Goal: Information Seeking & Learning: Learn about a topic

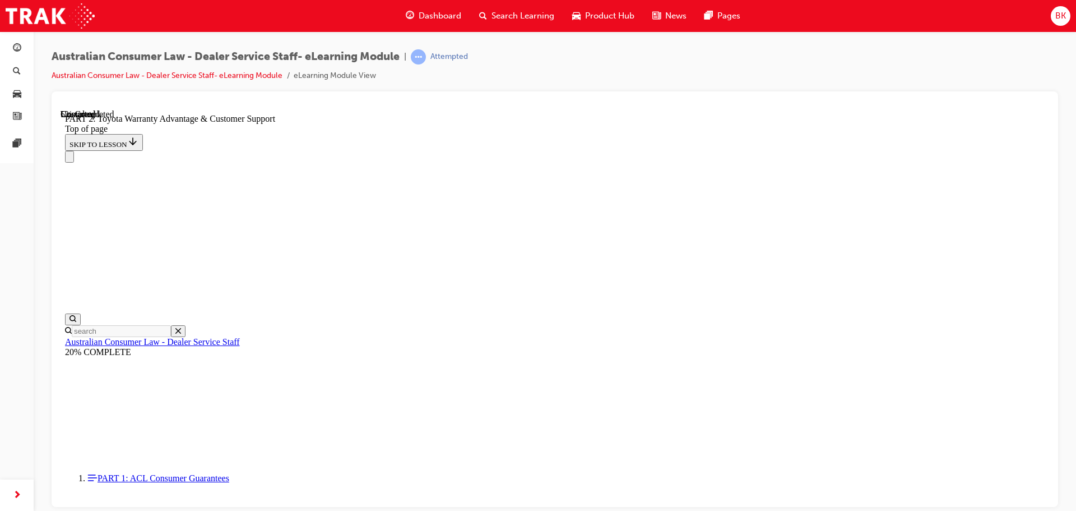
scroll to position [850, 0]
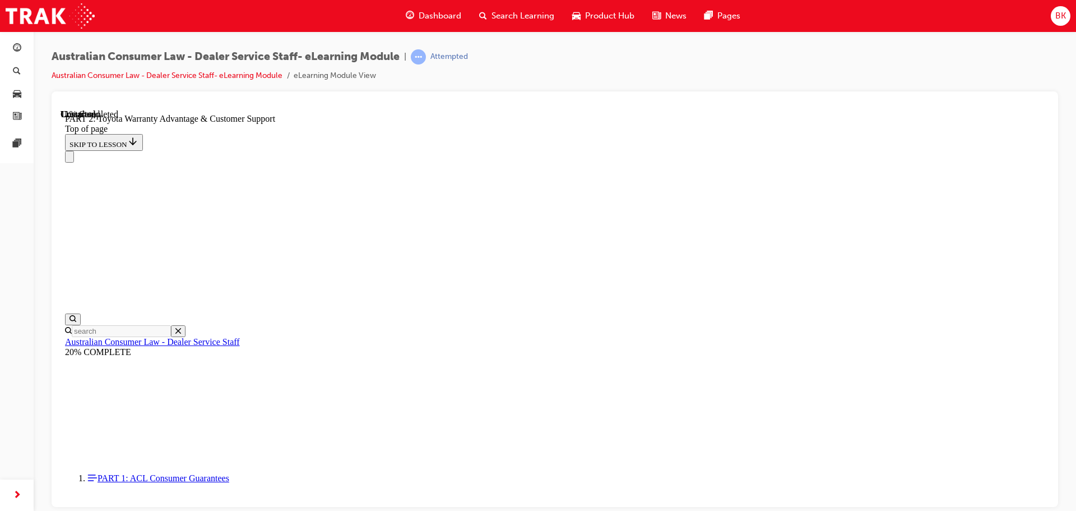
scroll to position [0, 0]
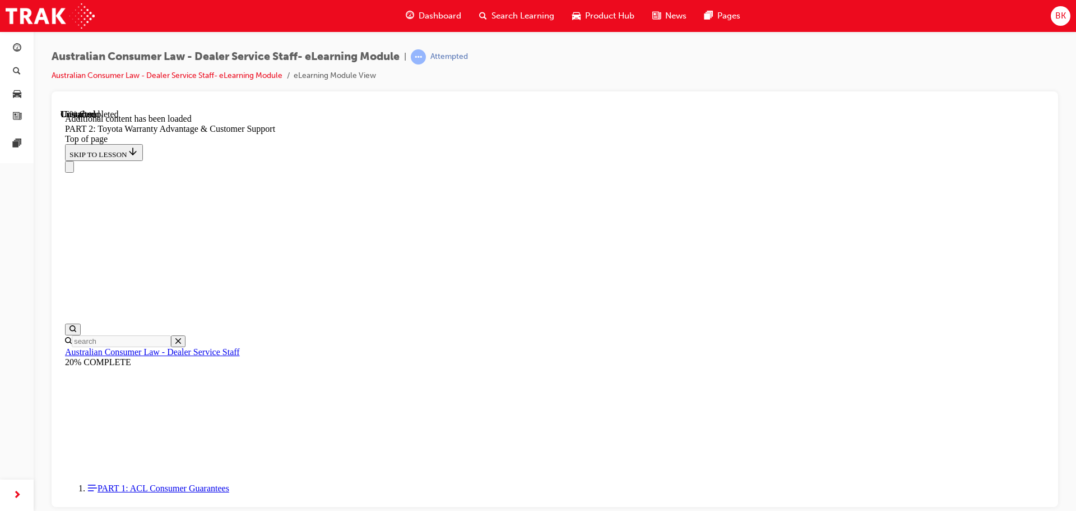
scroll to position [1142, 0]
